Goal: Task Accomplishment & Management: Manage account settings

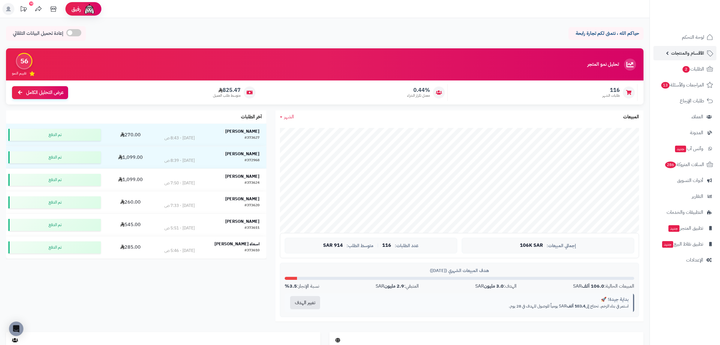
click at [681, 60] on link "الأقسام والمنتجات" at bounding box center [685, 53] width 63 height 14
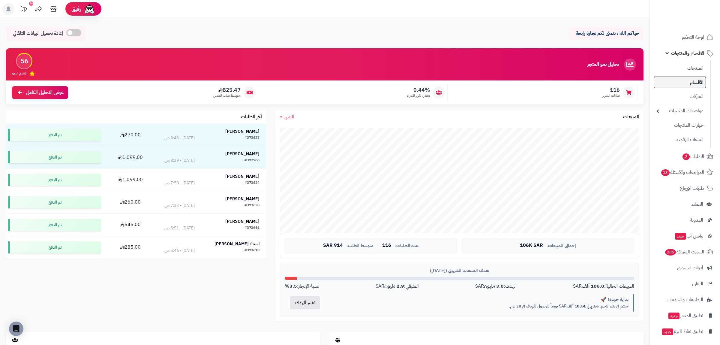
click at [689, 77] on link "الأقسام" at bounding box center [680, 82] width 53 height 12
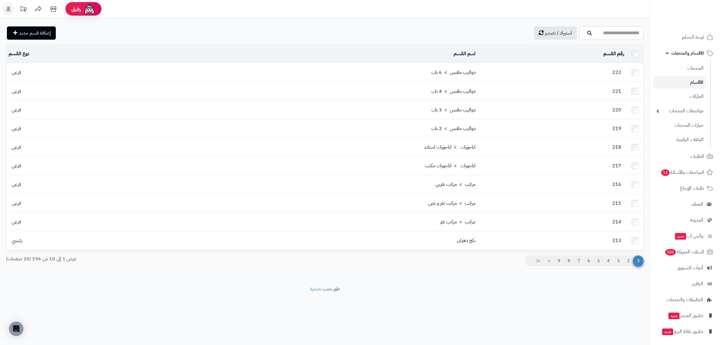
click at [691, 52] on span "الأقسام والمنتجات" at bounding box center [687, 53] width 33 height 8
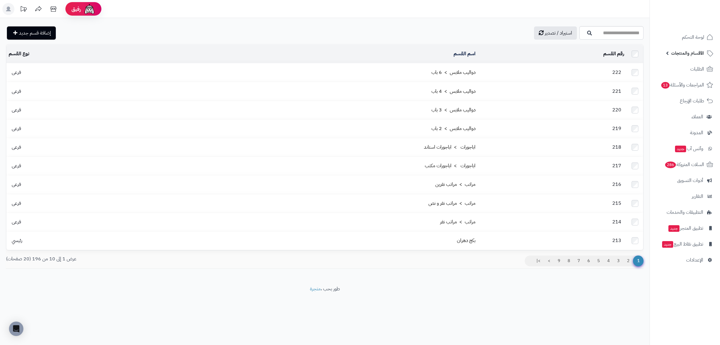
click at [690, 54] on span "الأقسام والمنتجات" at bounding box center [687, 53] width 33 height 8
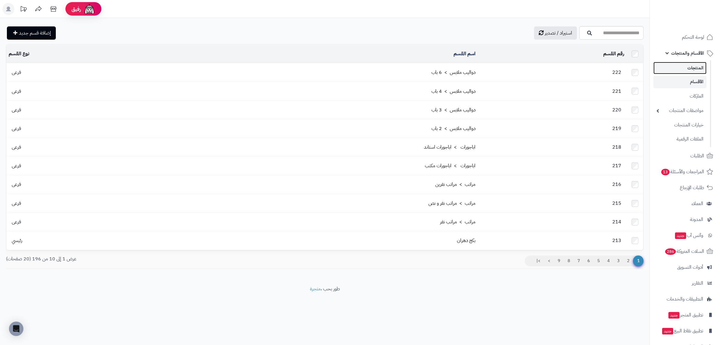
click at [690, 66] on link "المنتجات" at bounding box center [680, 68] width 53 height 12
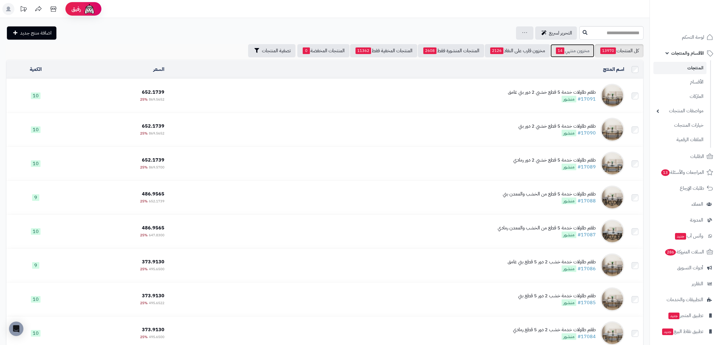
click at [577, 52] on link "مخزون منتهي 14" at bounding box center [573, 50] width 44 height 13
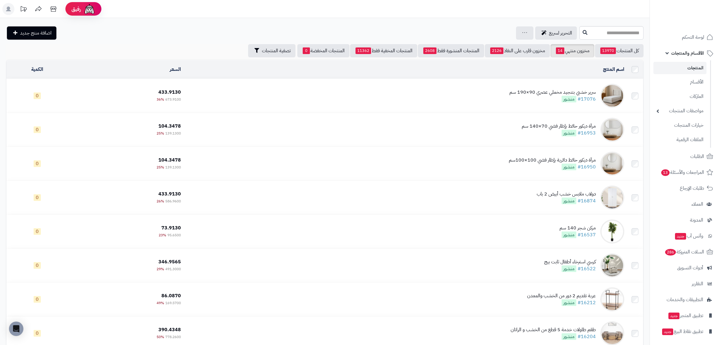
click at [552, 96] on div "سرير خشبي بتنجيد مخملي عصري 90×190 سم #17076 منشور" at bounding box center [553, 96] width 86 height 14
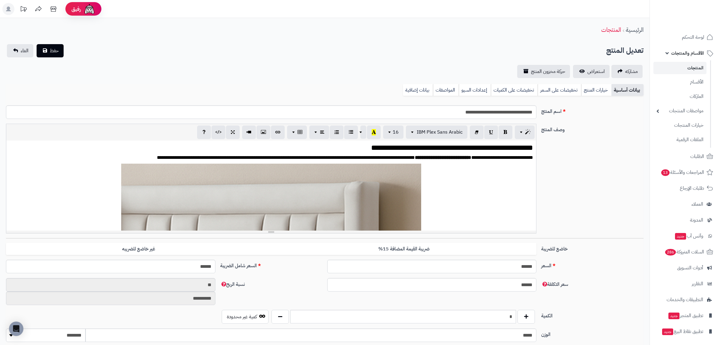
scroll to position [56, 0]
click at [405, 89] on link "بيانات إضافية" at bounding box center [418, 90] width 30 height 12
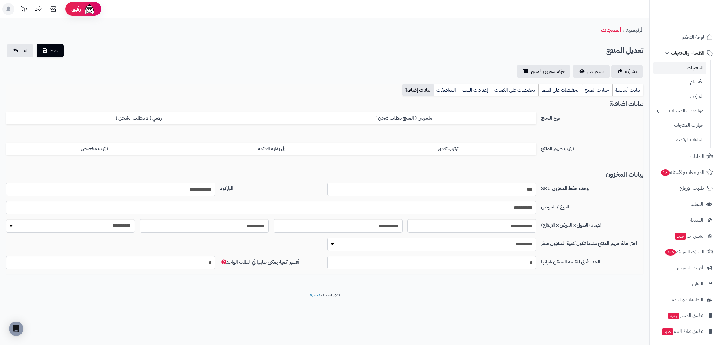
click at [206, 186] on input "**********" at bounding box center [110, 189] width 209 height 14
click at [620, 87] on link "بيانات أساسية" at bounding box center [628, 90] width 31 height 12
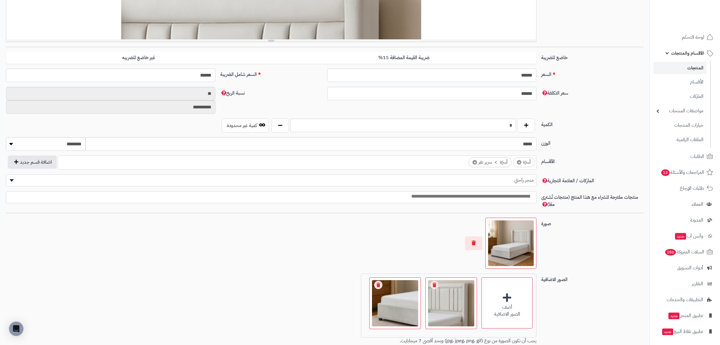
scroll to position [276, 0]
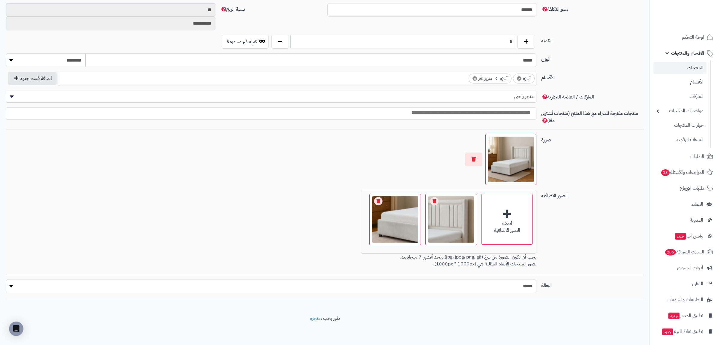
drag, startPoint x: 506, startPoint y: 41, endPoint x: 517, endPoint y: 40, distance: 11.7
click at [516, 40] on input "*" at bounding box center [404, 42] width 226 height 14
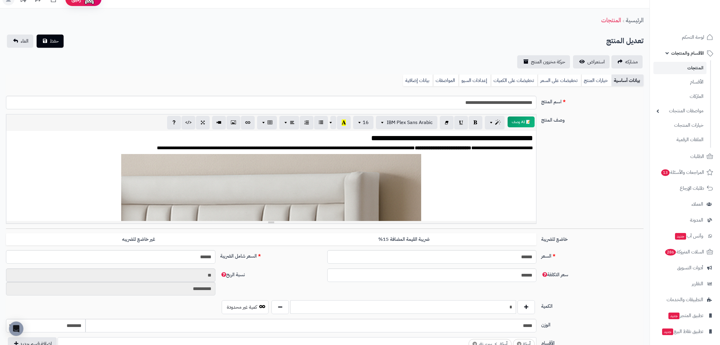
scroll to position [0, 0]
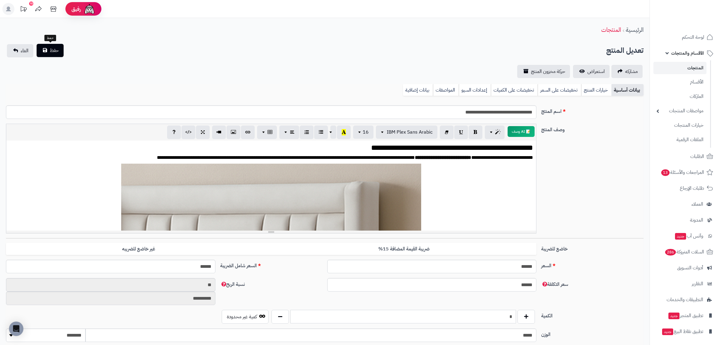
type input "*"
click at [50, 50] on span "حفظ" at bounding box center [54, 50] width 9 height 7
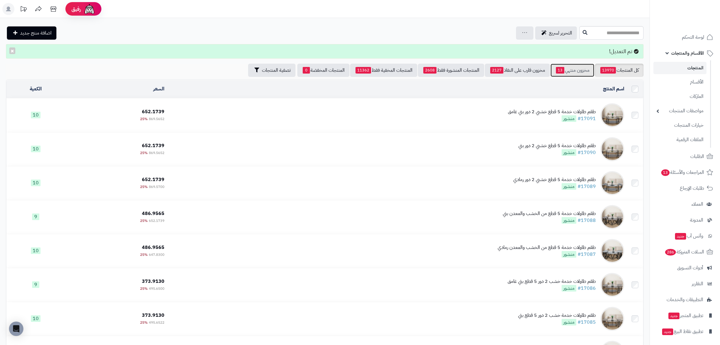
click at [566, 65] on link "مخزون منتهي 13" at bounding box center [573, 70] width 44 height 13
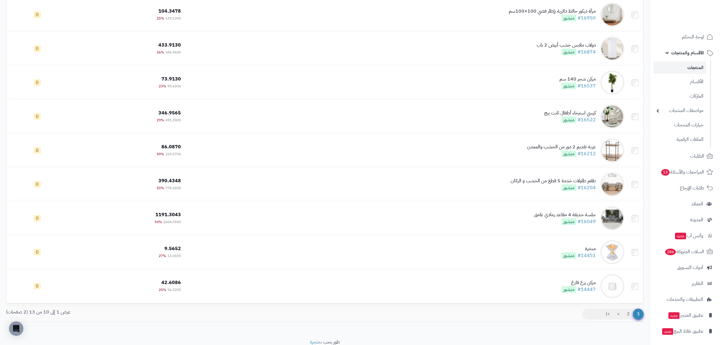
scroll to position [140, 0]
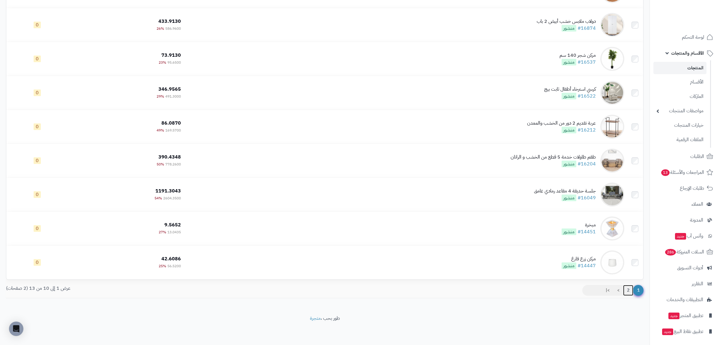
click at [630, 292] on link "2" at bounding box center [628, 290] width 10 height 11
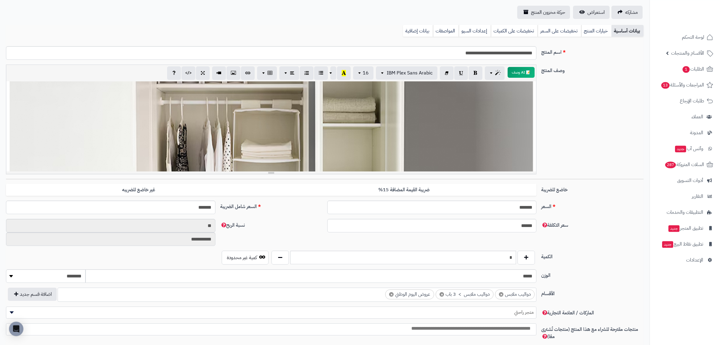
scroll to position [276, 0]
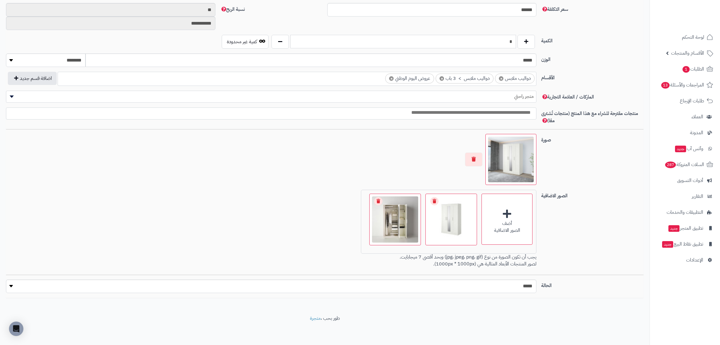
drag, startPoint x: 506, startPoint y: 44, endPoint x: 512, endPoint y: 44, distance: 6.0
click at [512, 44] on input "*" at bounding box center [404, 42] width 226 height 14
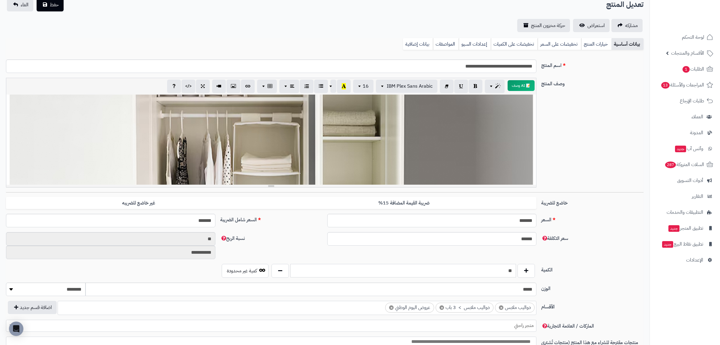
scroll to position [0, 0]
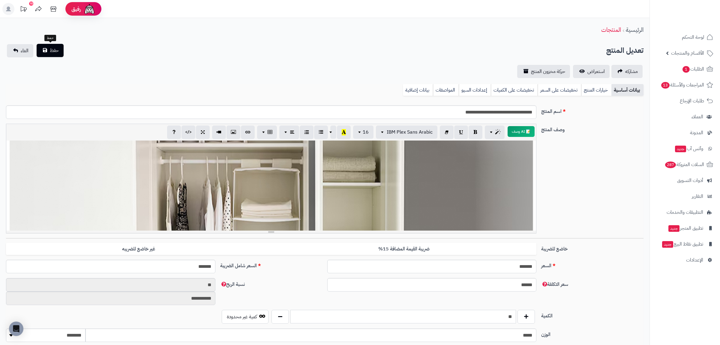
type input "**"
click at [53, 49] on span "حفظ" at bounding box center [54, 50] width 9 height 7
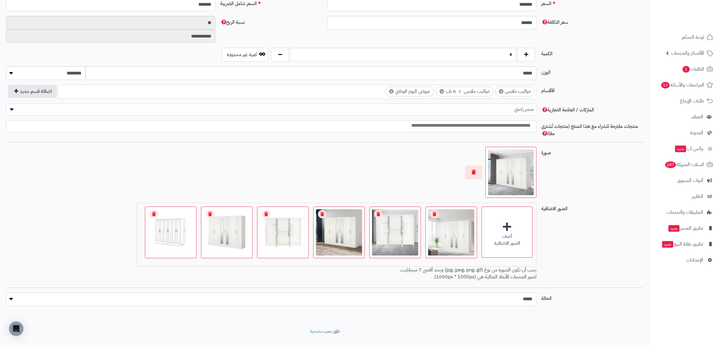
scroll to position [276, 0]
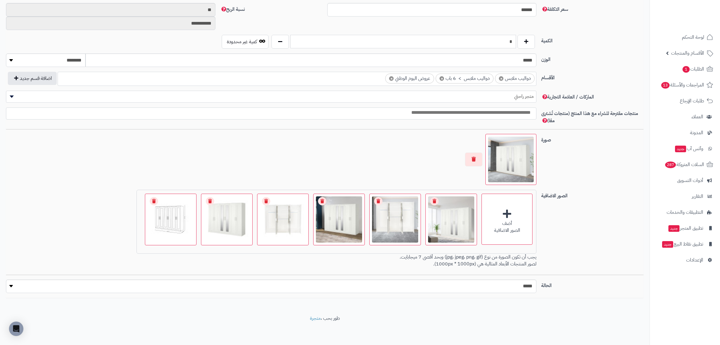
drag, startPoint x: 507, startPoint y: 40, endPoint x: 516, endPoint y: 44, distance: 10.1
click at [516, 44] on input "*" at bounding box center [404, 42] width 226 height 14
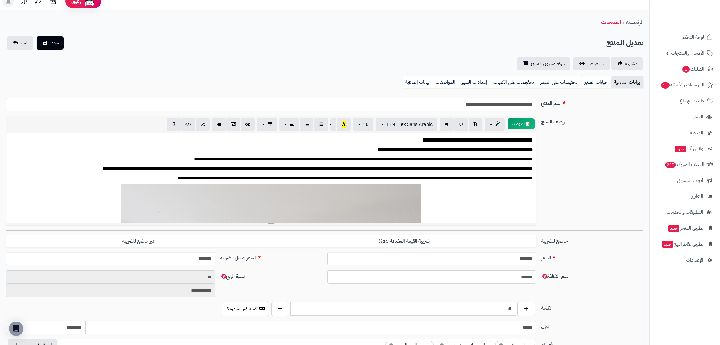
scroll to position [0, 0]
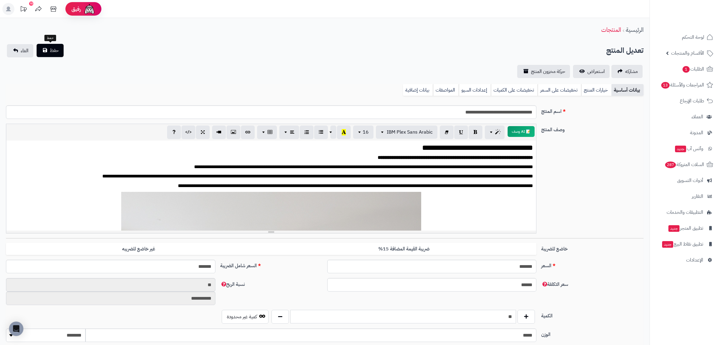
type input "**"
click at [53, 49] on span "حفظ" at bounding box center [54, 50] width 9 height 7
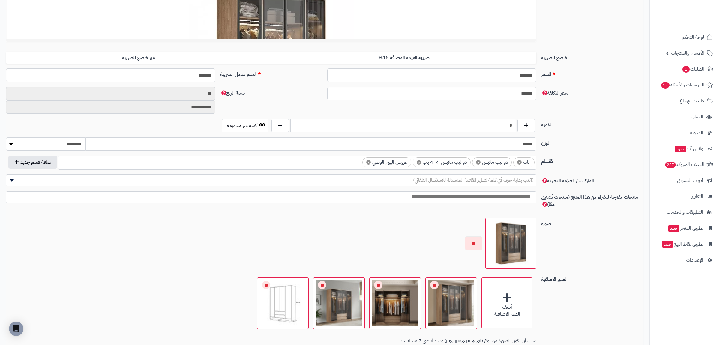
scroll to position [276, 0]
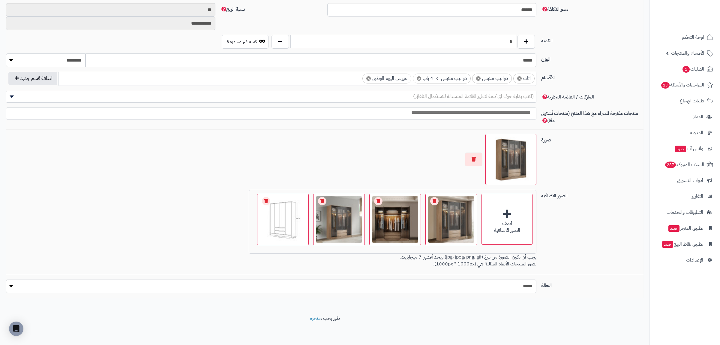
drag, startPoint x: 504, startPoint y: 37, endPoint x: 517, endPoint y: 40, distance: 13.2
click at [516, 40] on input "*" at bounding box center [404, 42] width 226 height 14
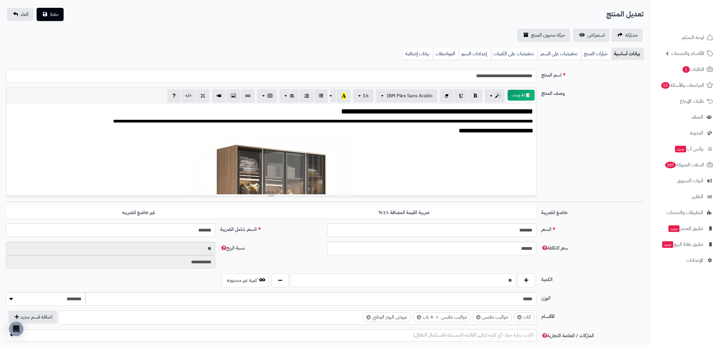
scroll to position [0, 0]
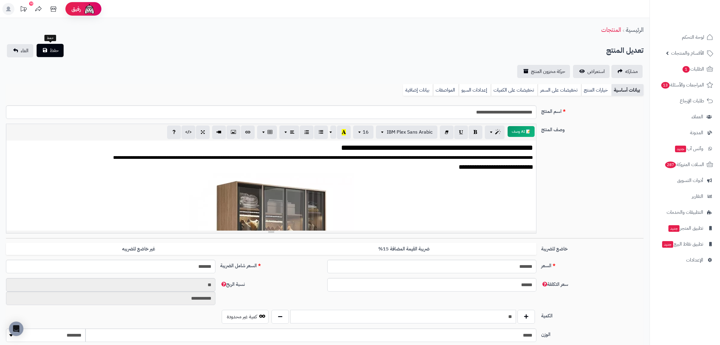
type input "**"
click at [56, 49] on span "حفظ" at bounding box center [54, 50] width 9 height 7
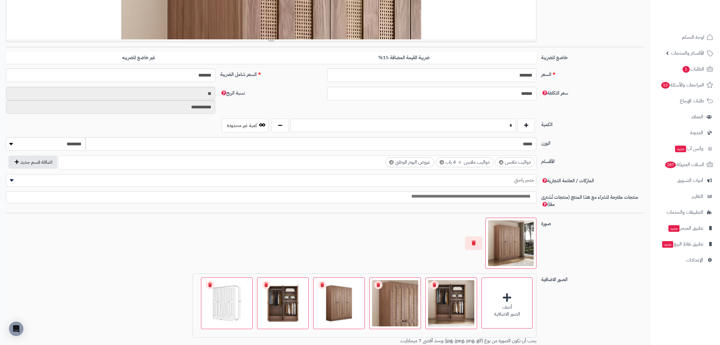
scroll to position [276, 0]
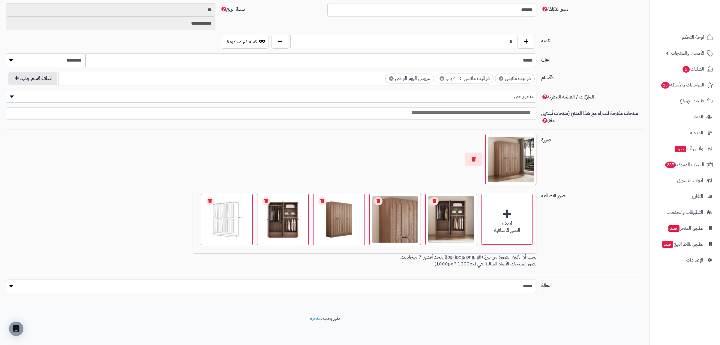
drag, startPoint x: 505, startPoint y: 42, endPoint x: 517, endPoint y: 42, distance: 12.3
click at [516, 42] on input "*" at bounding box center [404, 42] width 226 height 14
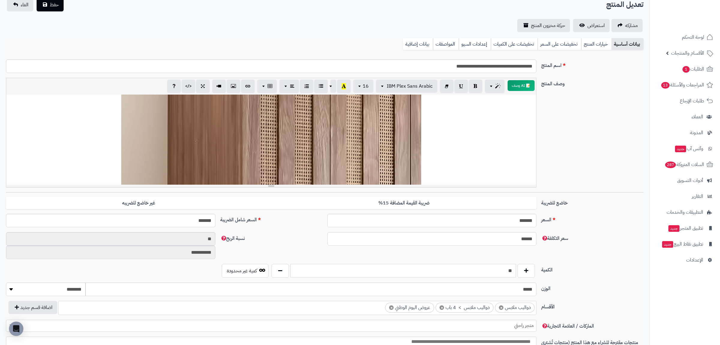
scroll to position [0, 0]
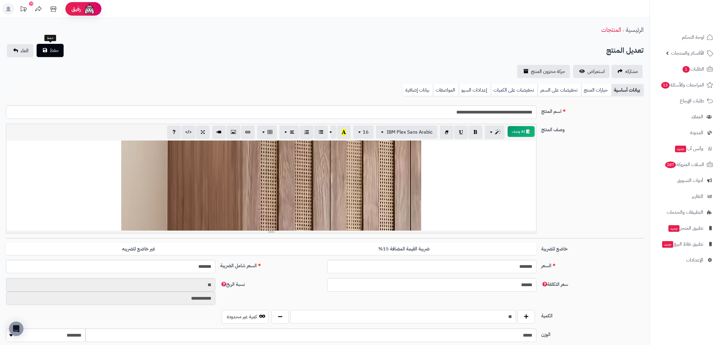
type input "**"
click at [55, 48] on span "حفظ" at bounding box center [54, 50] width 9 height 7
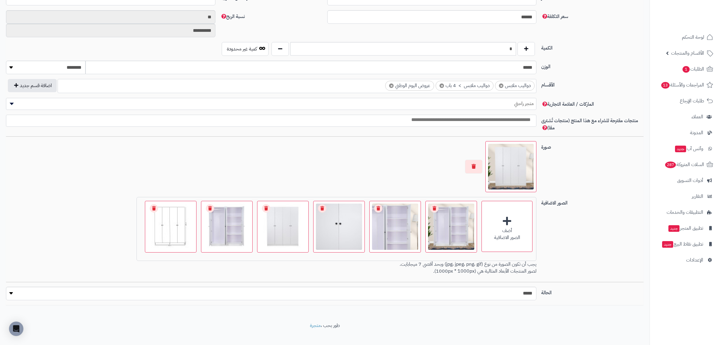
scroll to position [276, 0]
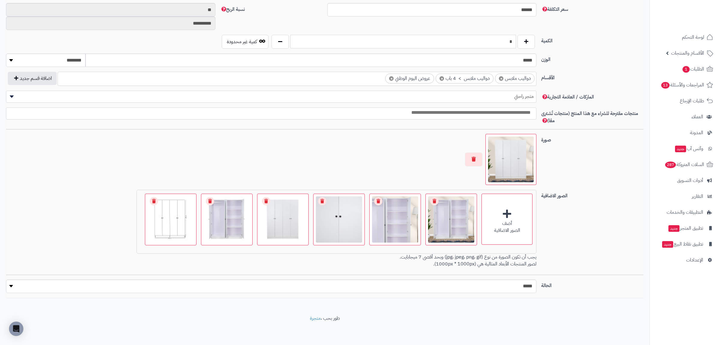
drag, startPoint x: 498, startPoint y: 42, endPoint x: 517, endPoint y: 42, distance: 18.9
click at [516, 42] on input "*" at bounding box center [404, 42] width 226 height 14
type input "**"
click at [315, 148] on div at bounding box center [271, 159] width 531 height 51
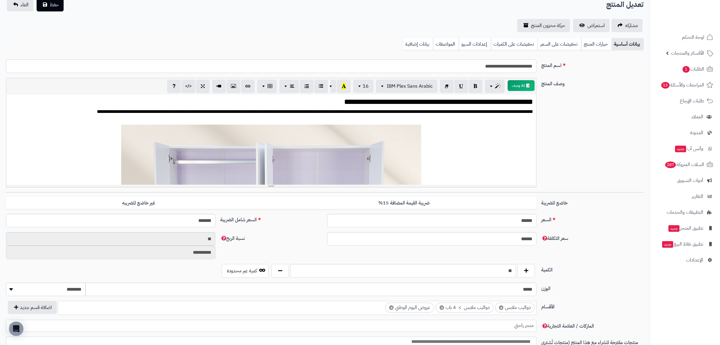
scroll to position [0, 0]
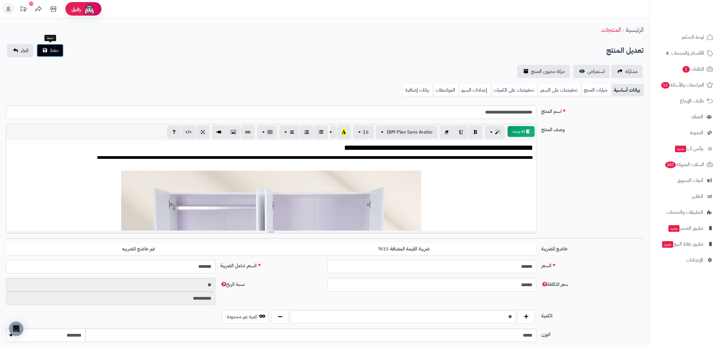
click at [55, 45] on button "حفظ" at bounding box center [50, 50] width 27 height 13
